Goal: Information Seeking & Learning: Learn about a topic

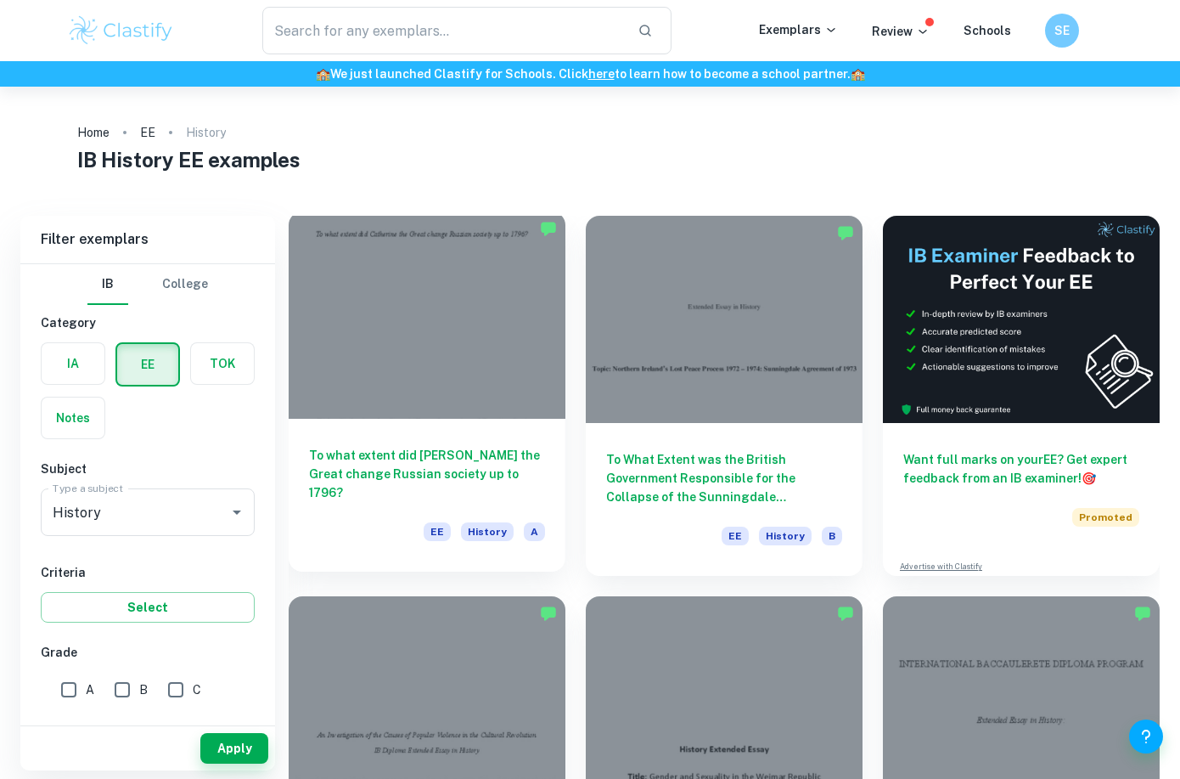
click at [469, 331] on div at bounding box center [427, 314] width 277 height 207
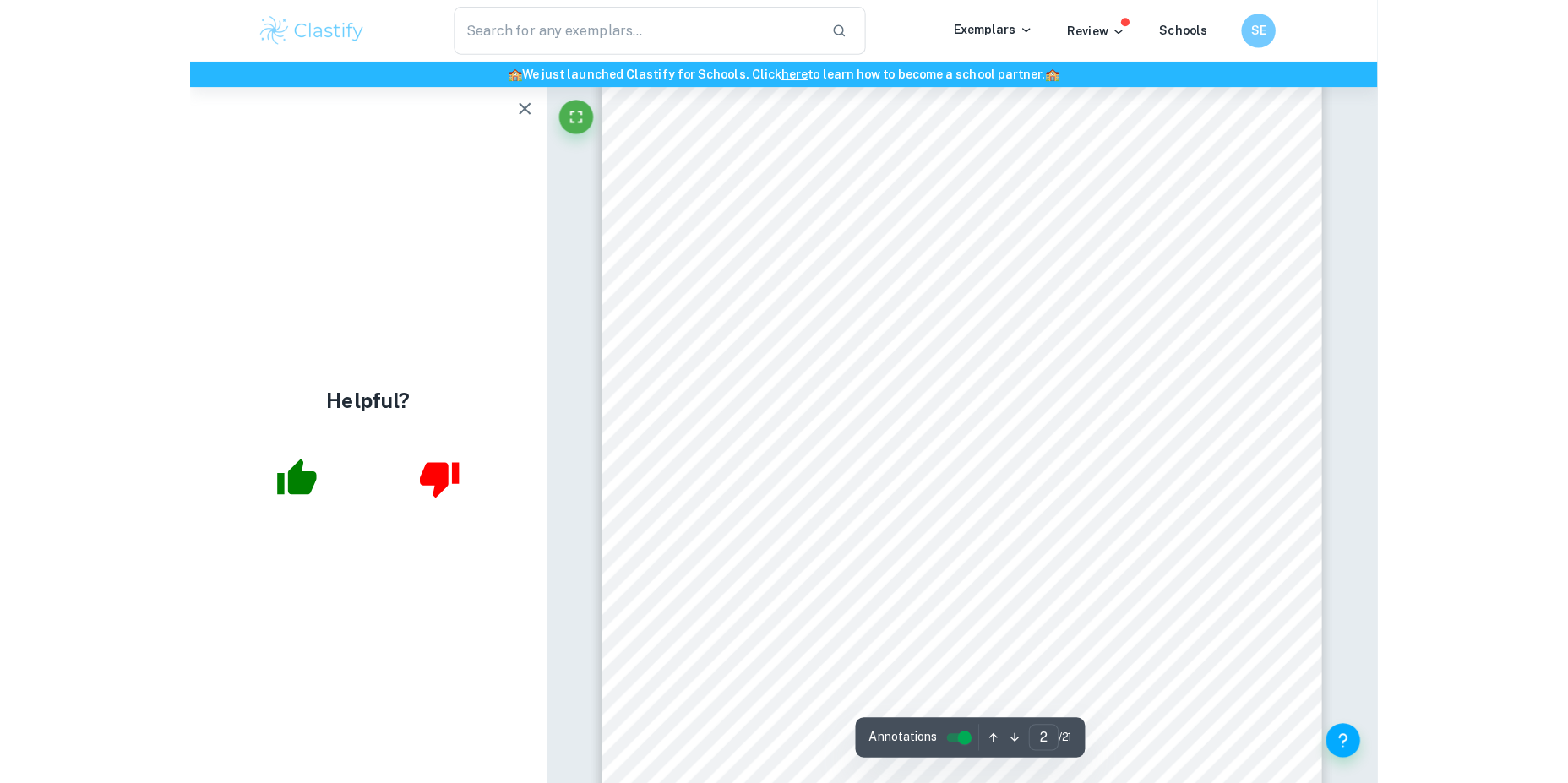
scroll to position [845, 0]
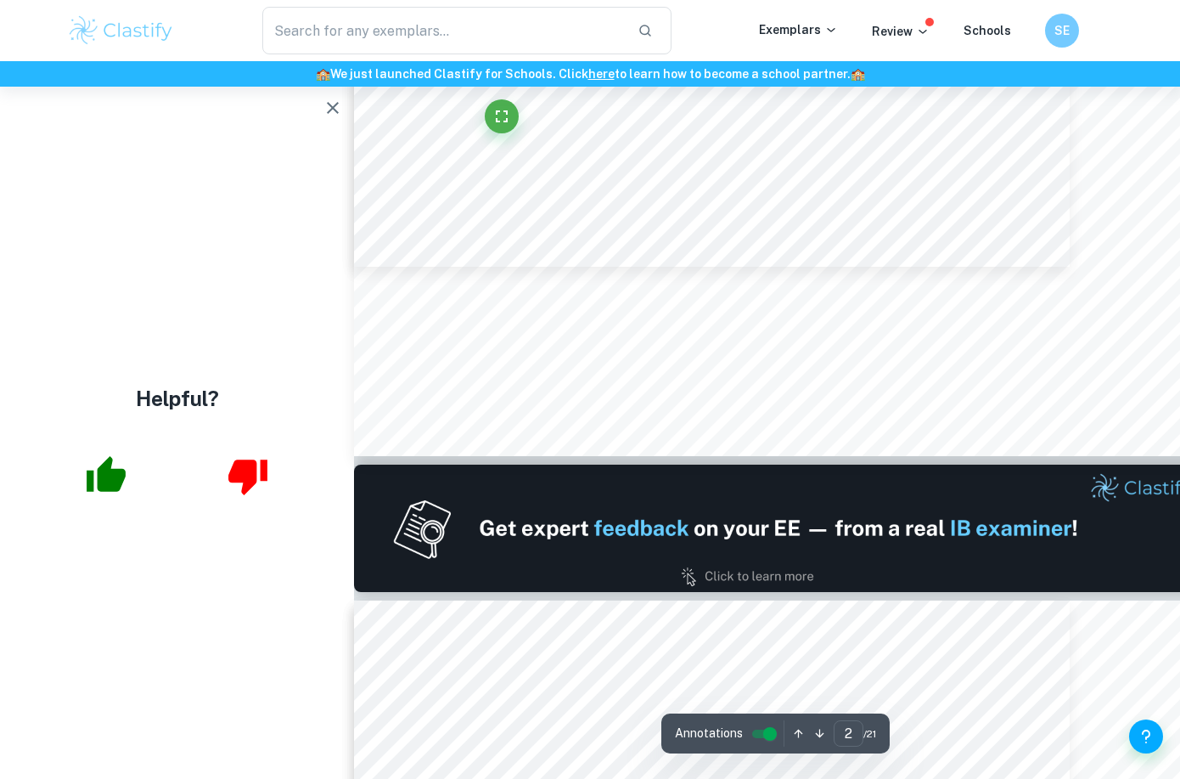
type input "1"
